Goal: Ask a question

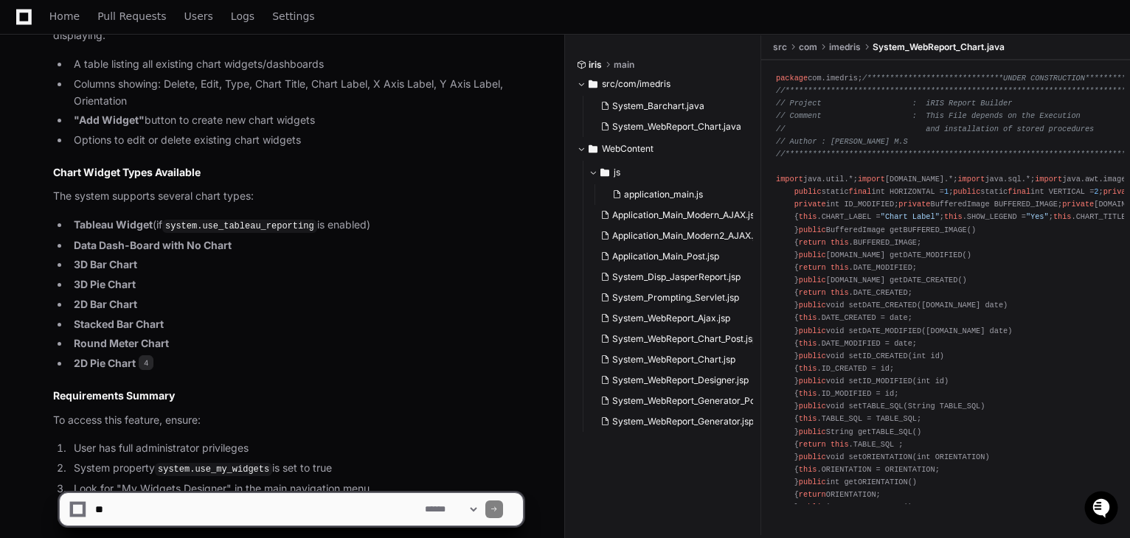
scroll to position [1935, 0]
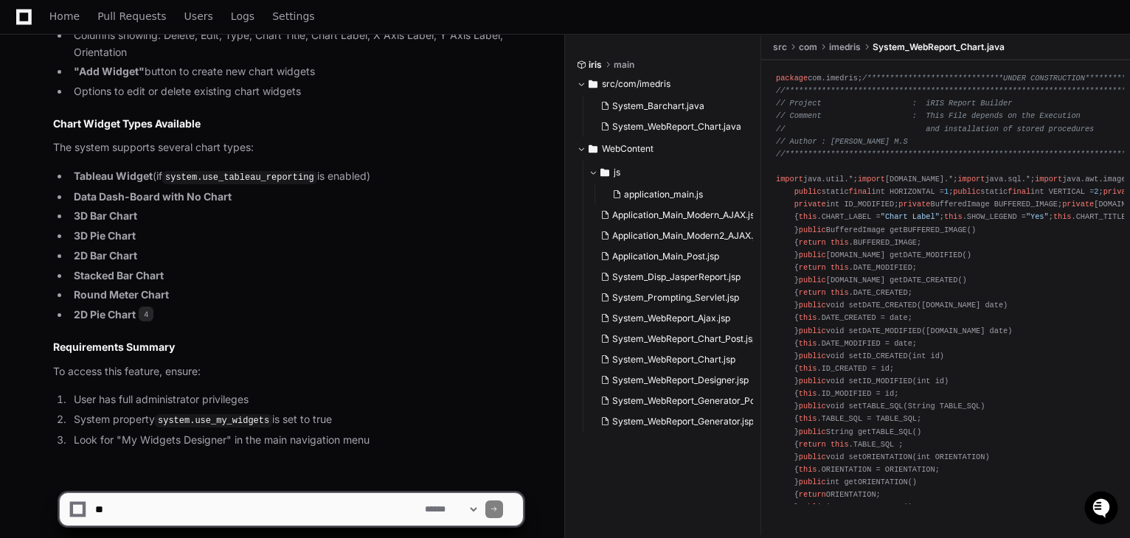
click at [244, 511] on textarea at bounding box center [257, 509] width 330 height 32
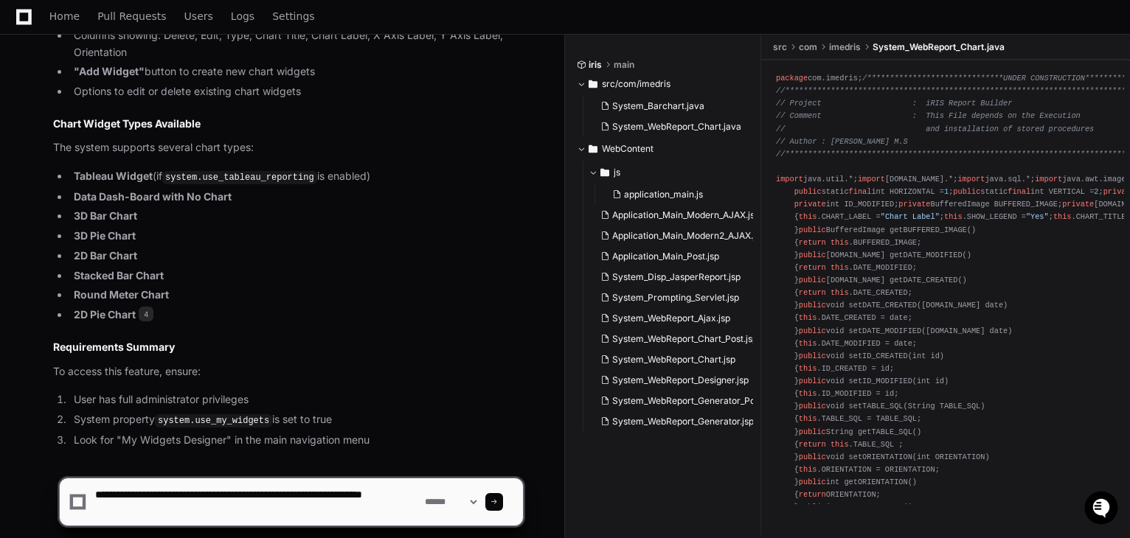
type textarea "**********"
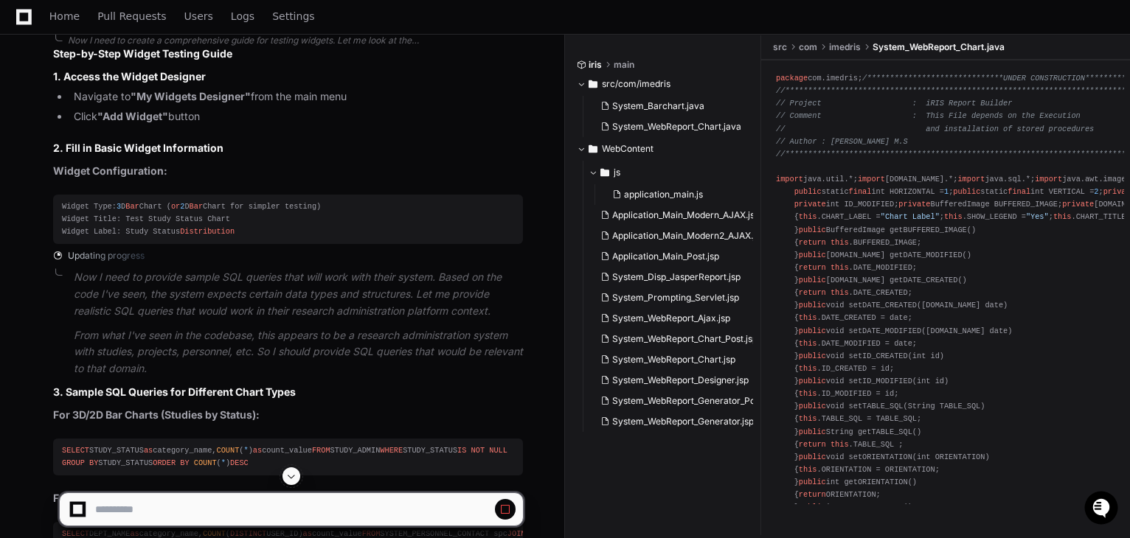
scroll to position [2721, 0]
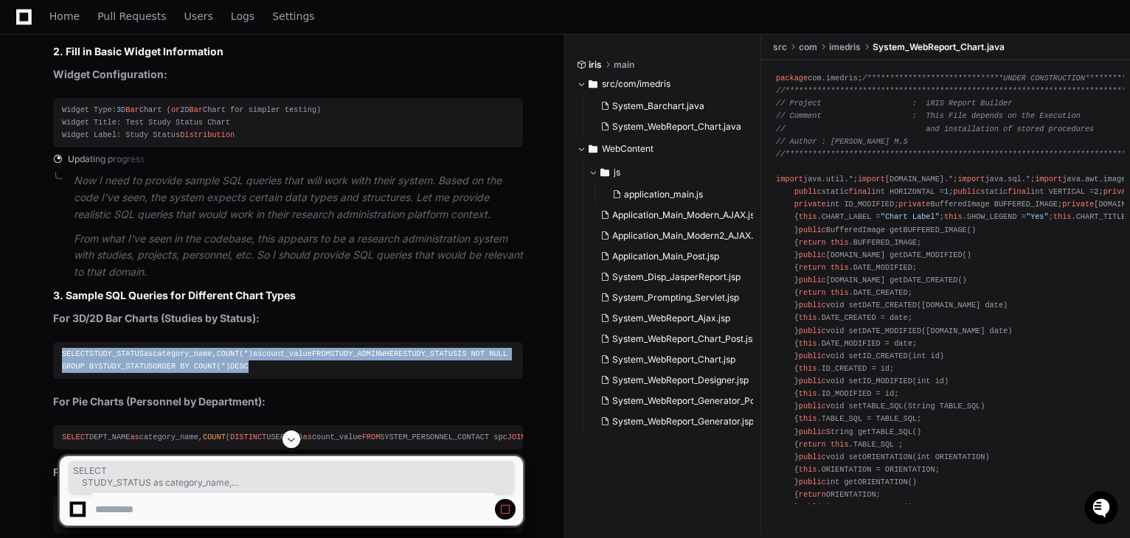
drag, startPoint x: 166, startPoint y: 406, endPoint x: 47, endPoint y: 324, distance: 144.6
click at [47, 324] on div "Updating progress Now I need to provide sample SQL queries that will work with …" at bounding box center [273, 457] width 499 height 608
copy div "SELECT STUDY_STATUS as category_name, COUNT ( * ) as count_value FROM STUDY_ADM…"
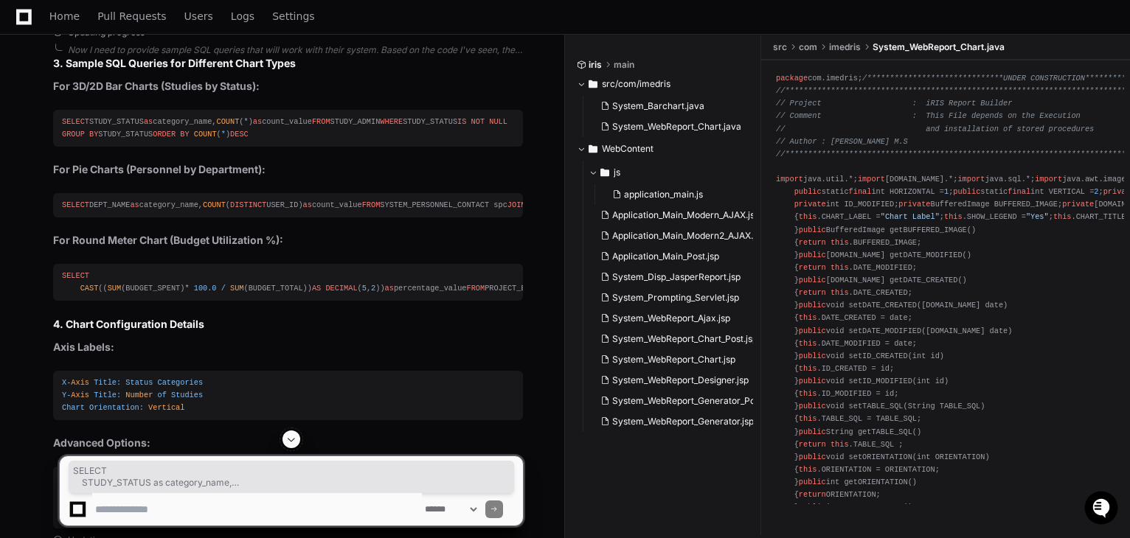
scroll to position [3013, 0]
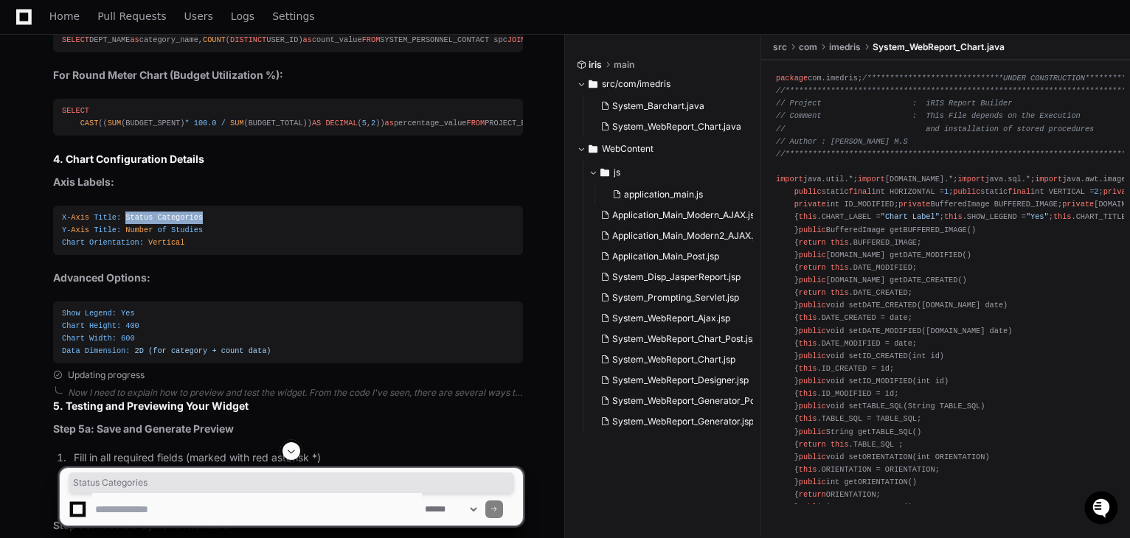
drag, startPoint x: 121, startPoint y: 360, endPoint x: 218, endPoint y: 358, distance: 97.4
click at [218, 249] on div "X - Axis Title : Status Categories Y - Axis Title : Number of Studies Chart Ori…" at bounding box center [288, 231] width 452 height 38
copy div "Status Categories"
drag, startPoint x: 119, startPoint y: 371, endPoint x: 192, endPoint y: 372, distance: 73.7
click at [192, 249] on div "X - Axis Title : Status Categories Y - Axis Title : Number of Studies Chart Ori…" at bounding box center [288, 231] width 452 height 38
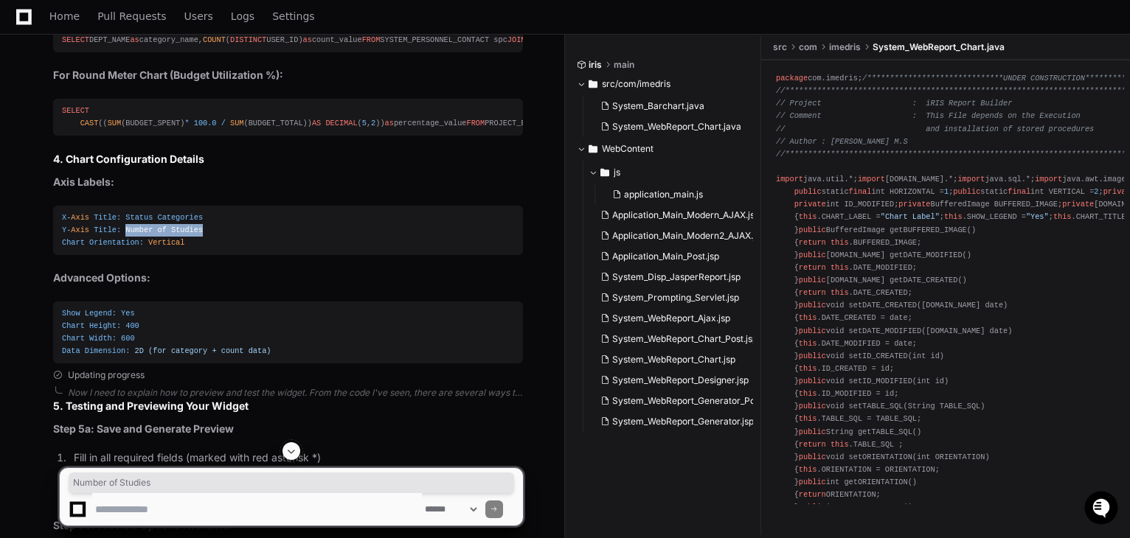
copy div "Number of Studies"
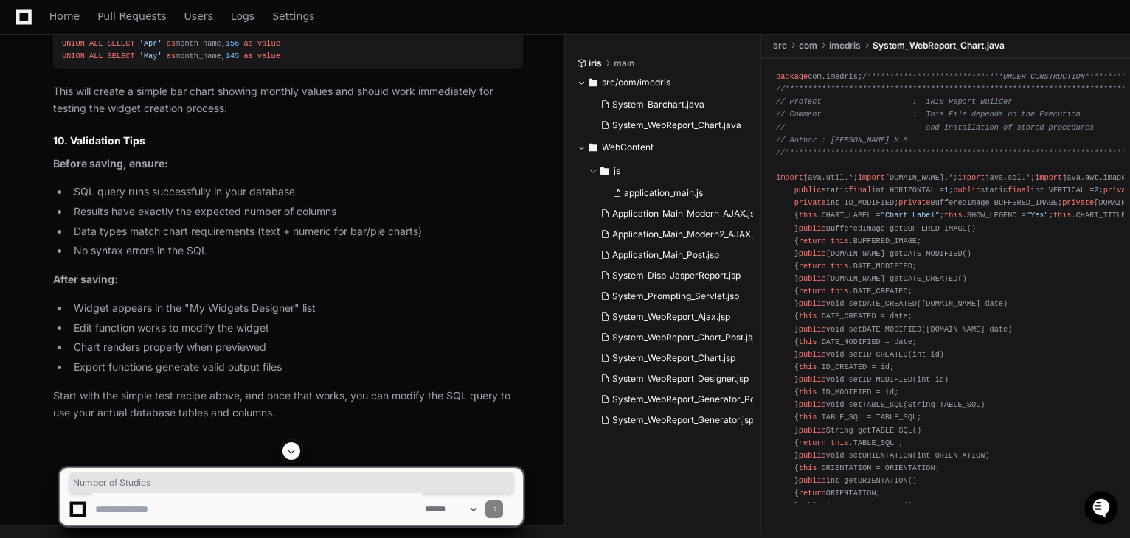
scroll to position [4707, 0]
click at [248, 505] on textarea at bounding box center [257, 509] width 330 height 32
paste textarea "**********"
type textarea "**********"
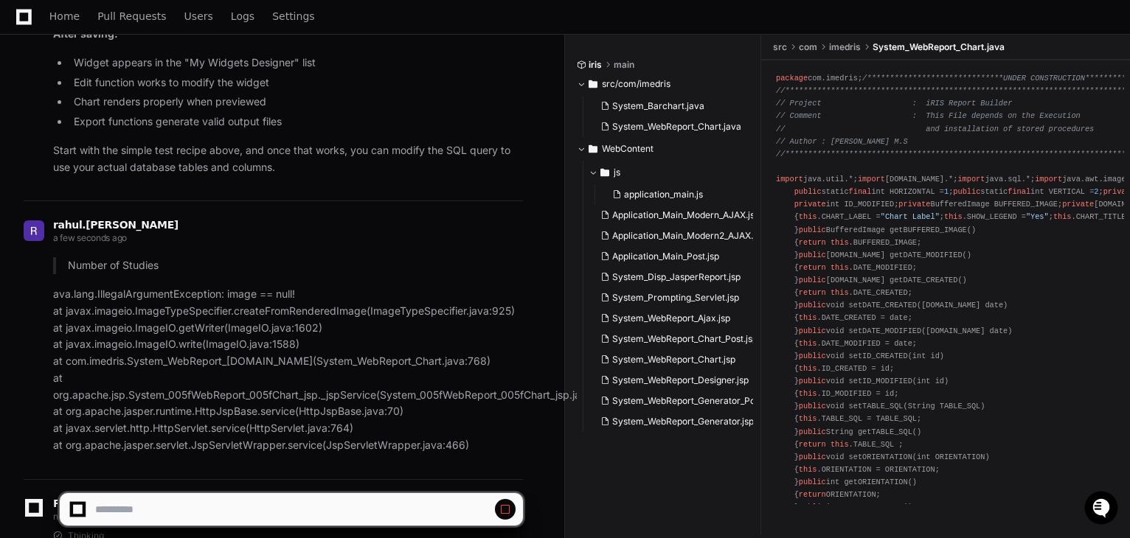
scroll to position [5111, 0]
